Goal: Information Seeking & Learning: Learn about a topic

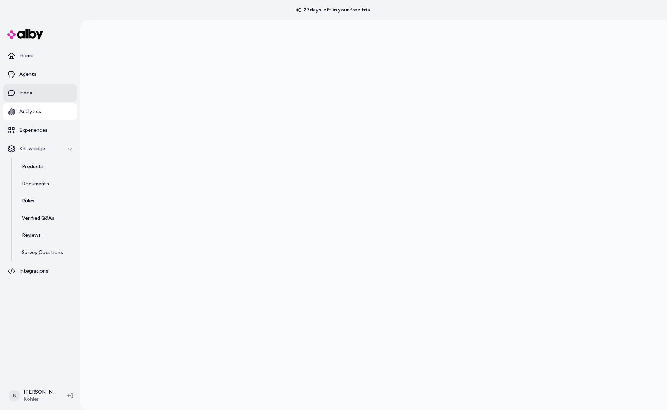
click at [30, 91] on p "Inbox" at bounding box center [25, 92] width 13 height 7
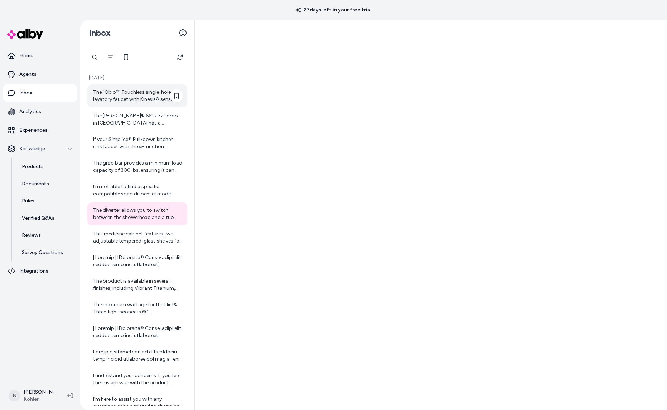
click at [130, 94] on div "The "Oblo™ Touchless single-hole lavatory faucet with Kinesis® sensor technolog…" at bounding box center [138, 96] width 90 height 14
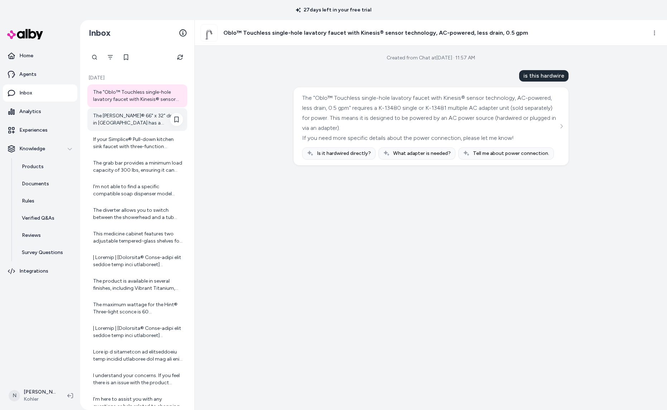
click at [132, 126] on div "The [PERSON_NAME]® 66" x 32" drop-in [GEOGRAPHIC_DATA] has a reversible drain l…" at bounding box center [138, 119] width 90 height 14
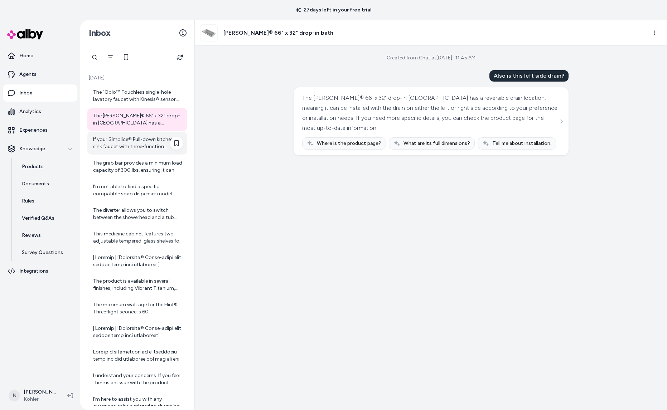
click at [132, 148] on div "If your Simplice® Pull-down kitchen sink faucet with three-function sprayhead i…" at bounding box center [138, 143] width 90 height 14
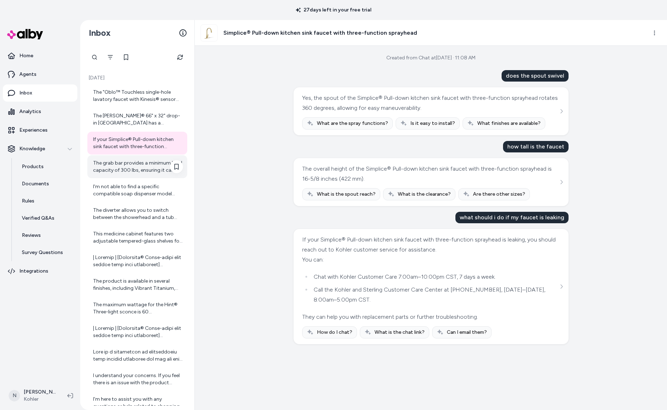
click at [135, 172] on div "The grab bar provides a minimum load capacity of 300 lbs, ensuring it can suppo…" at bounding box center [138, 167] width 90 height 14
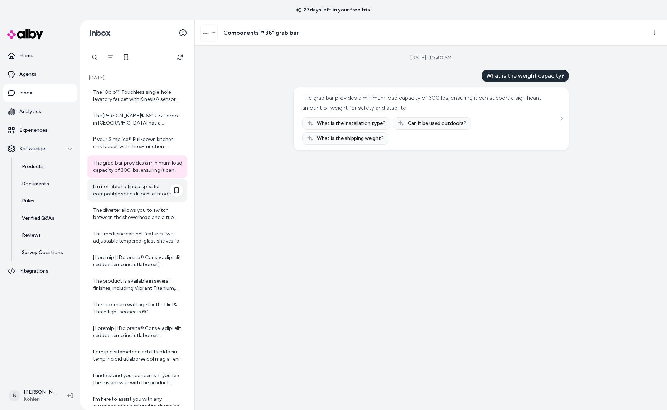
click at [135, 188] on div "I'm not able to find a specific compatible soap dispenser model number for the …" at bounding box center [138, 190] width 90 height 14
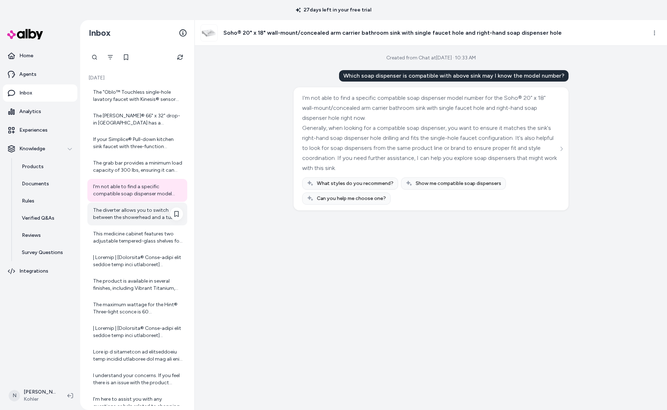
click at [130, 216] on div "The diverter allows you to switch between the showerhead and a tub spout, provi…" at bounding box center [138, 214] width 90 height 14
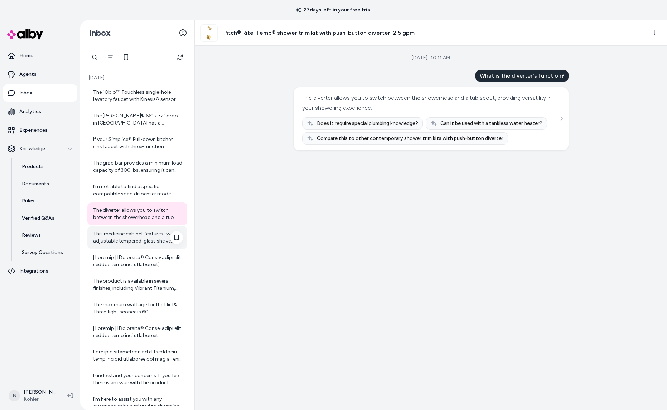
click at [131, 229] on div "This medicine cabinet features two adjustable tempered-glass shelves for custom…" at bounding box center [137, 237] width 100 height 23
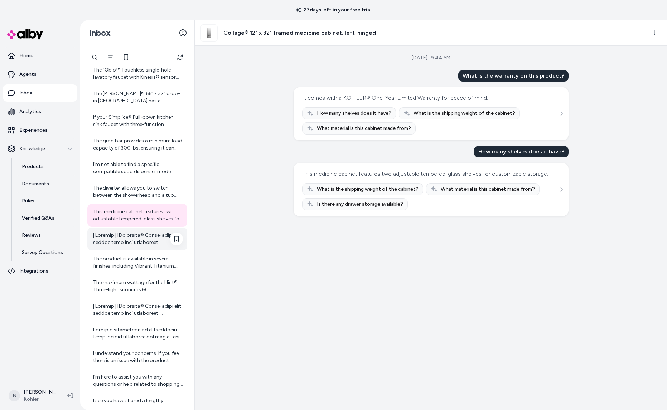
scroll to position [37, 0]
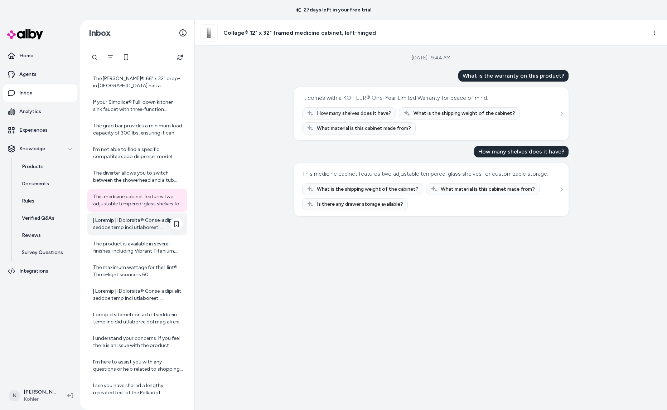
click at [126, 224] on div at bounding box center [138, 224] width 90 height 14
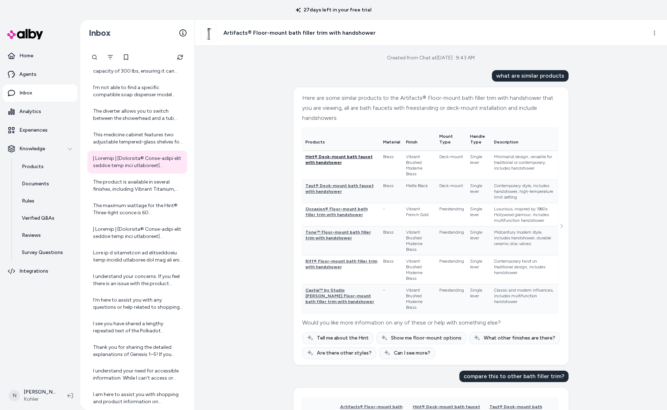
click at [346, 165] on span "Hint® Deck-mount bath faucet with handshower" at bounding box center [338, 159] width 67 height 11
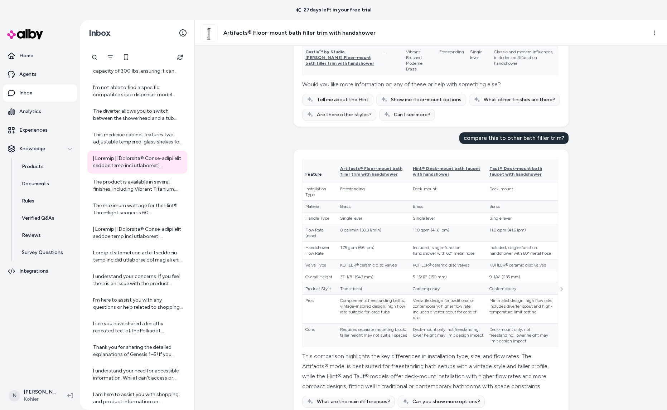
scroll to position [281, 0]
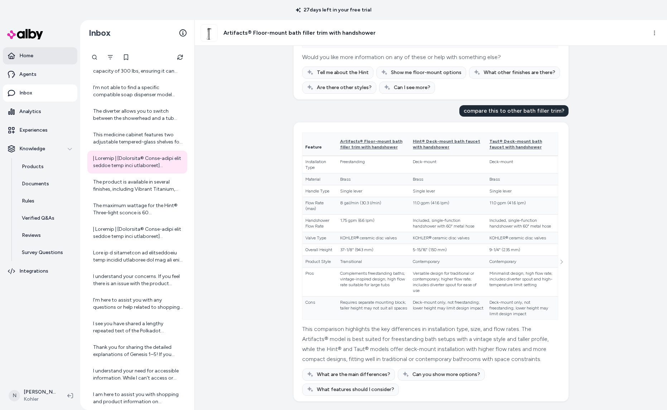
click at [33, 62] on link "Home" at bounding box center [40, 55] width 74 height 17
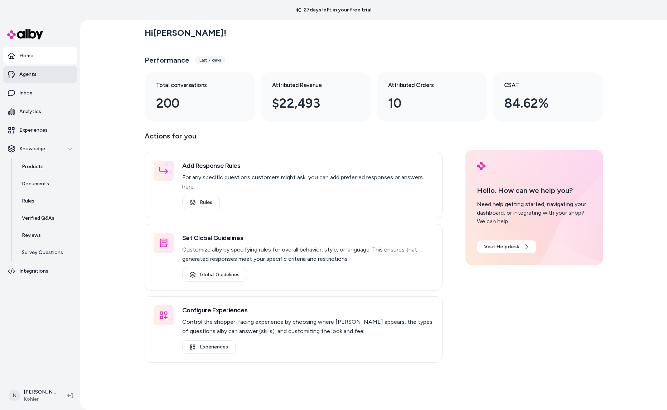
click at [30, 79] on link "Agents" at bounding box center [40, 74] width 74 height 17
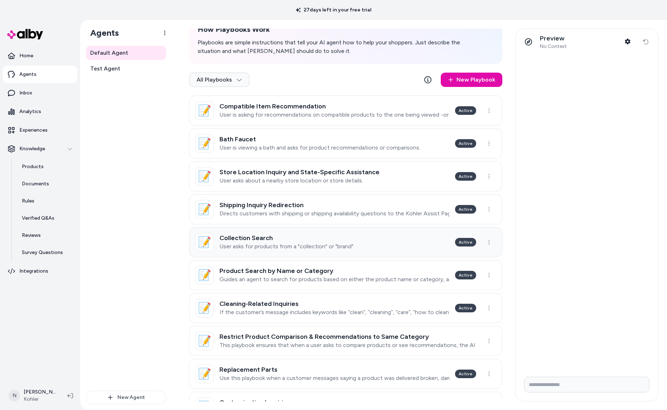
scroll to position [154, 0]
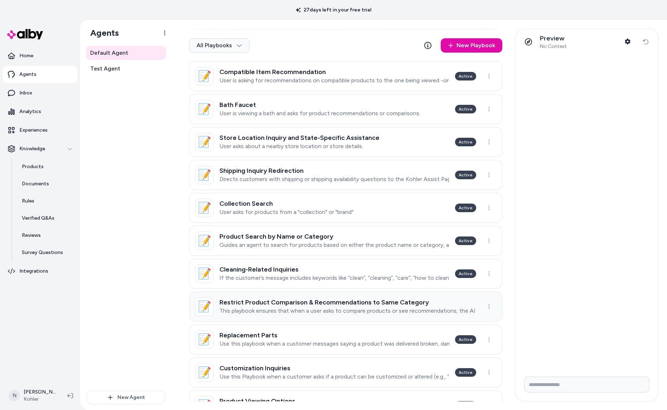
click at [466, 304] on h3 "Restrict Product Comparison & Recommendations to Same Category" at bounding box center [347, 302] width 257 height 7
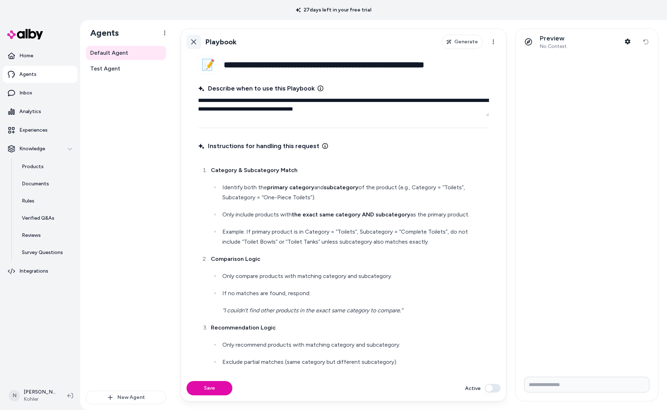
click at [194, 44] on icon at bounding box center [194, 42] width 6 height 6
click at [191, 43] on icon at bounding box center [194, 42] width 6 height 6
click at [35, 57] on html "**********" at bounding box center [333, 205] width 667 height 410
click at [28, 59] on html "**********" at bounding box center [333, 205] width 667 height 410
click at [28, 53] on html "**********" at bounding box center [333, 205] width 667 height 410
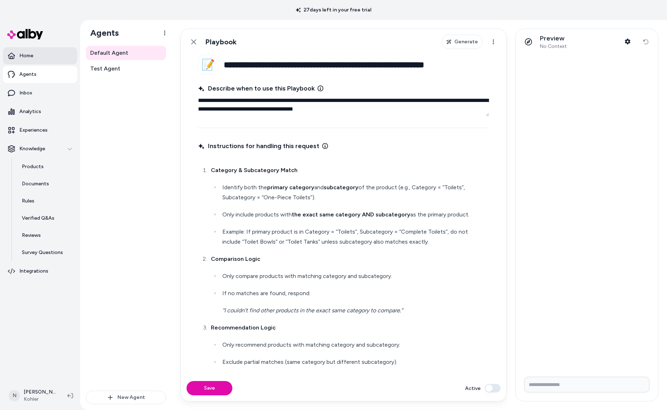
click at [27, 54] on p "Home" at bounding box center [26, 55] width 14 height 7
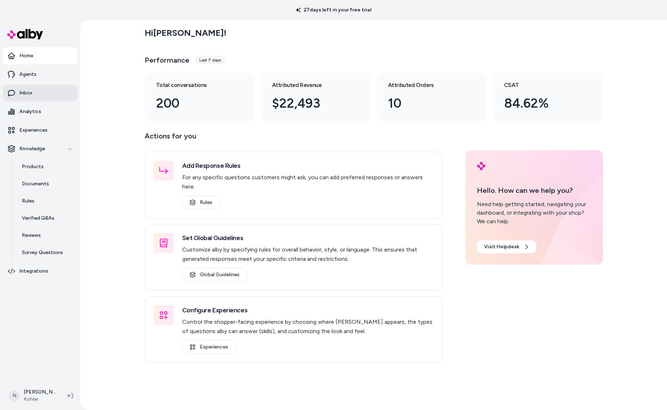
click at [35, 89] on link "Inbox" at bounding box center [40, 92] width 74 height 17
click at [22, 91] on p "Inbox" at bounding box center [25, 92] width 13 height 7
click at [43, 92] on link "Inbox" at bounding box center [40, 92] width 74 height 17
click at [30, 85] on link "Inbox" at bounding box center [40, 92] width 74 height 17
click at [32, 91] on link "Inbox" at bounding box center [40, 92] width 74 height 17
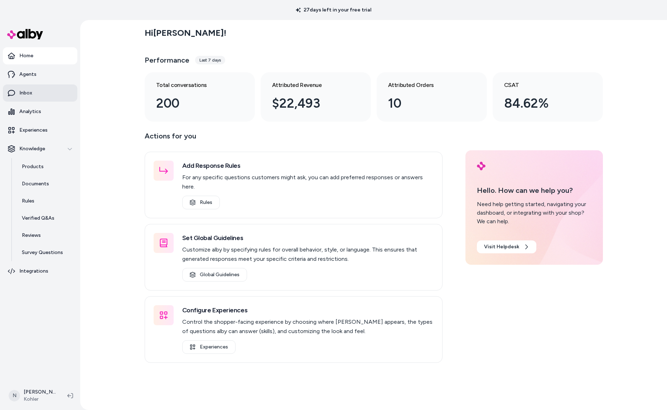
click at [32, 91] on link "Inbox" at bounding box center [40, 92] width 74 height 17
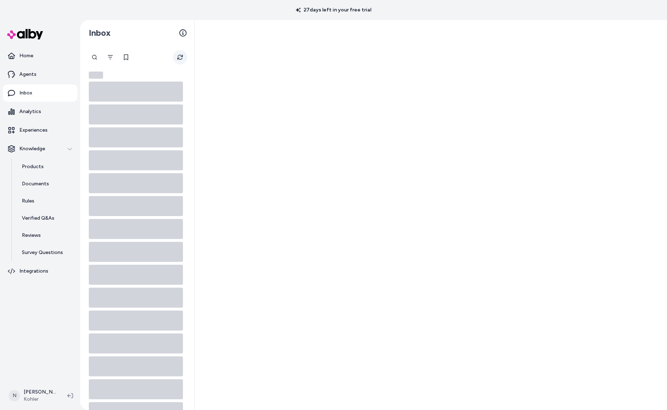
click at [176, 58] on button "Refresh" at bounding box center [180, 57] width 14 height 14
